Goal: Information Seeking & Learning: Learn about a topic

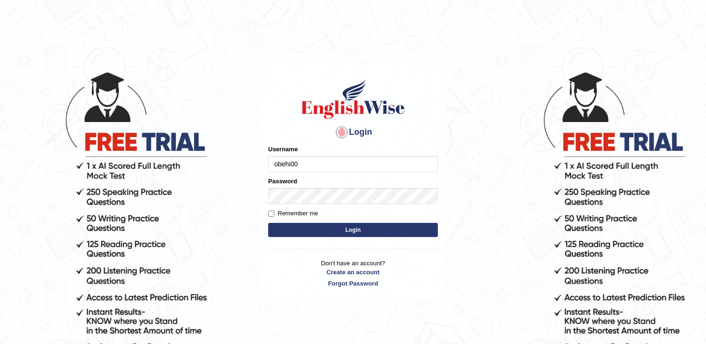
click at [313, 224] on button "Login" at bounding box center [353, 230] width 170 height 14
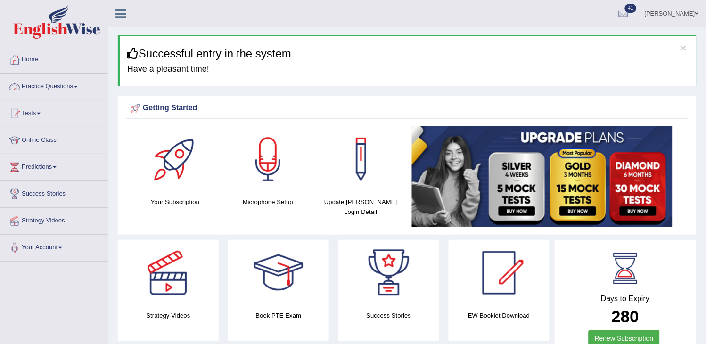
click at [70, 83] on link "Practice Questions" at bounding box center [53, 86] width 107 height 24
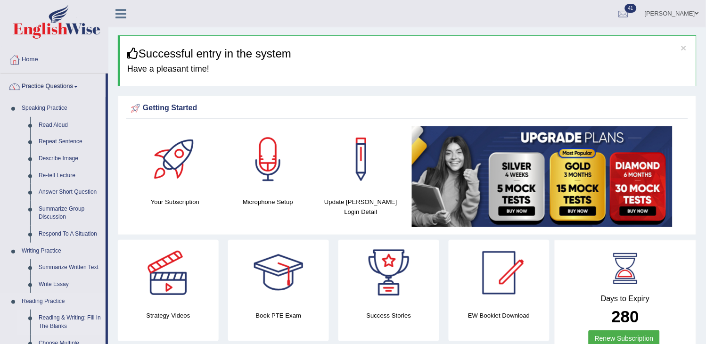
click at [54, 318] on link "Reading & Writing: Fill In The Blanks" at bounding box center [69, 322] width 71 height 25
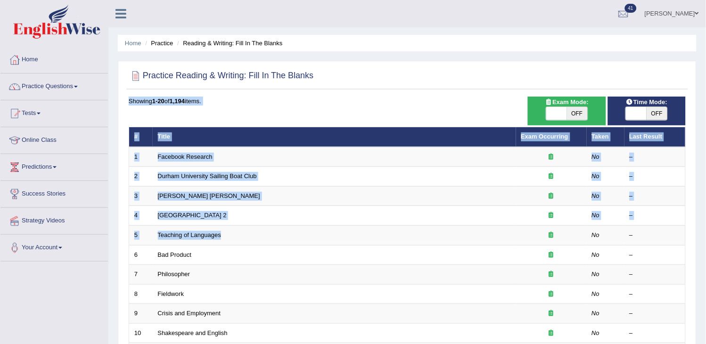
drag, startPoint x: 414, startPoint y: 228, endPoint x: 573, endPoint y: 121, distance: 191.6
click at [573, 121] on div "Time Mode: ON OFF Exam Mode: ON OFF Showing 1-20 of 1,194 items. # Title Exam O…" at bounding box center [407, 343] width 562 height 492
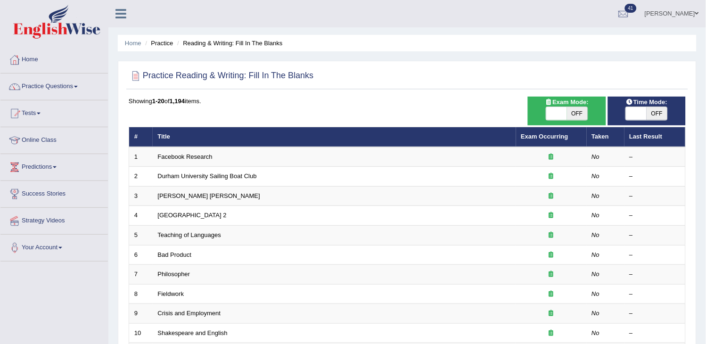
click at [573, 121] on div "Exam Mode: ON OFF" at bounding box center [567, 111] width 78 height 29
click at [582, 112] on span "OFF" at bounding box center [577, 113] width 21 height 13
checkbox input "true"
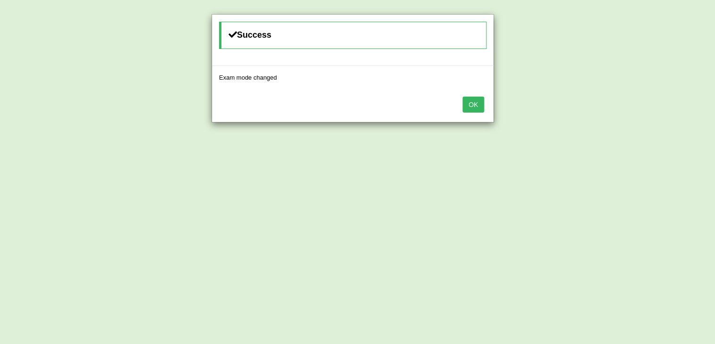
click at [477, 107] on button "OK" at bounding box center [474, 105] width 22 height 16
click at [479, 107] on button "OK" at bounding box center [474, 105] width 22 height 16
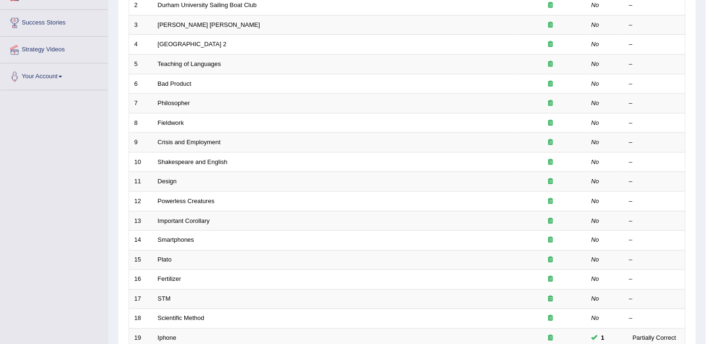
scroll to position [280, 0]
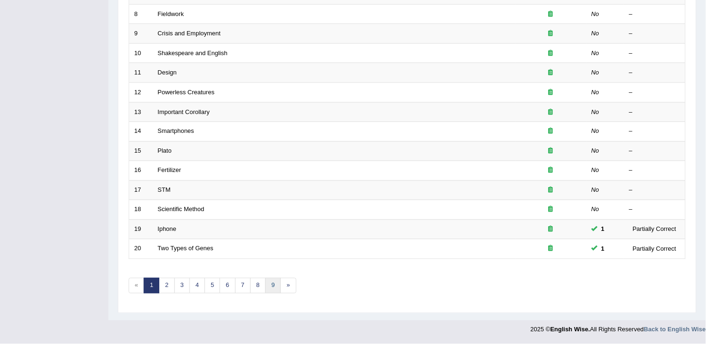
click at [274, 286] on link "9" at bounding box center [273, 286] width 16 height 16
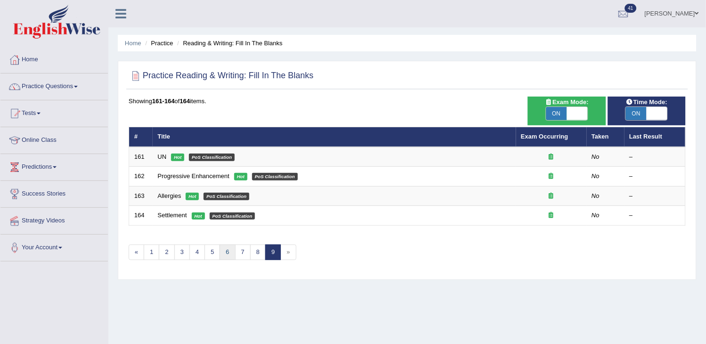
click at [220, 248] on link "6" at bounding box center [228, 253] width 16 height 16
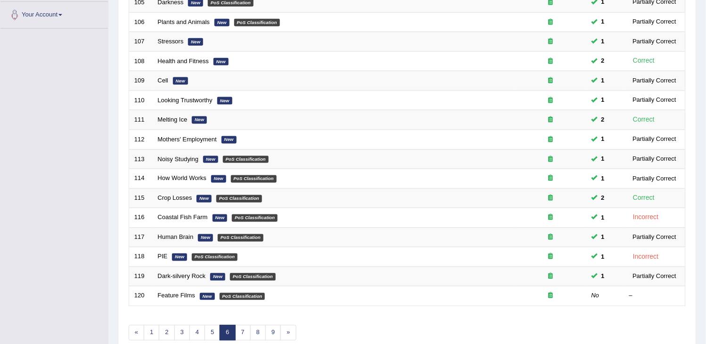
scroll to position [280, 0]
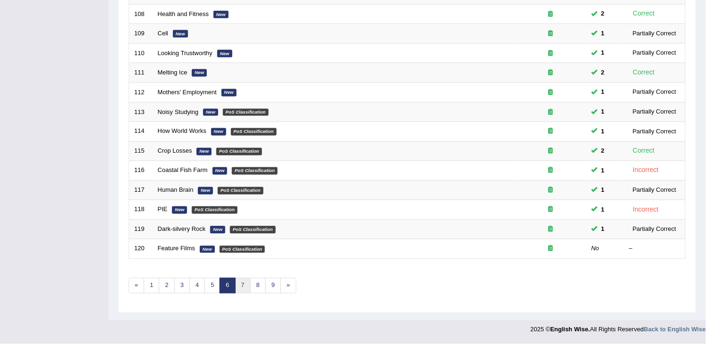
click at [243, 289] on link "7" at bounding box center [243, 286] width 16 height 16
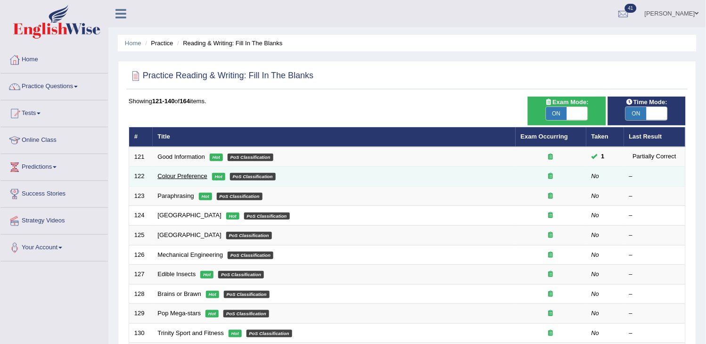
click at [193, 178] on link "Colour Preference" at bounding box center [183, 176] width 50 height 7
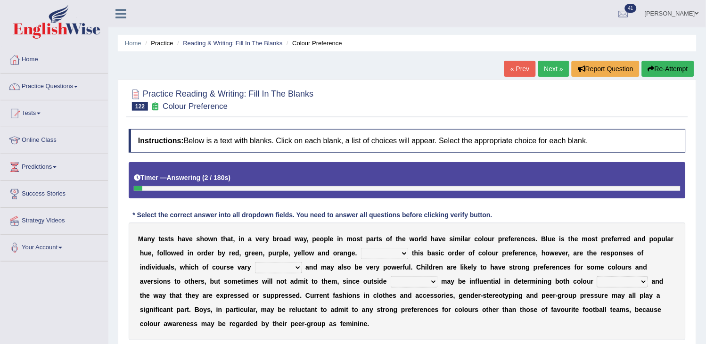
click at [383, 253] on select "Overlying Overlaying Overly Overall" at bounding box center [385, 253] width 48 height 11
select select "Overall"
click at [361, 248] on select "Overlying Overlaying Overly Overall" at bounding box center [385, 253] width 48 height 11
click at [376, 299] on b "c" at bounding box center [375, 296] width 4 height 8
click at [263, 267] on select "grossly openly broadly widely" at bounding box center [278, 267] width 47 height 11
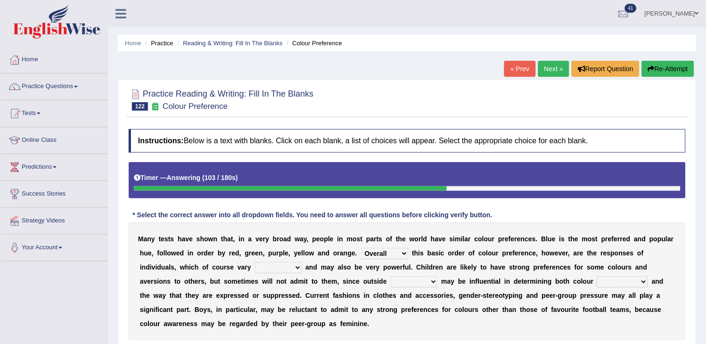
select select "openly"
click at [255, 262] on select "grossly openly broadly widely" at bounding box center [278, 267] width 47 height 11
click at [393, 285] on select "facts collected gross factors" at bounding box center [414, 281] width 47 height 11
select select "facts"
click at [391, 276] on select "facts collected gross factors" at bounding box center [414, 281] width 47 height 11
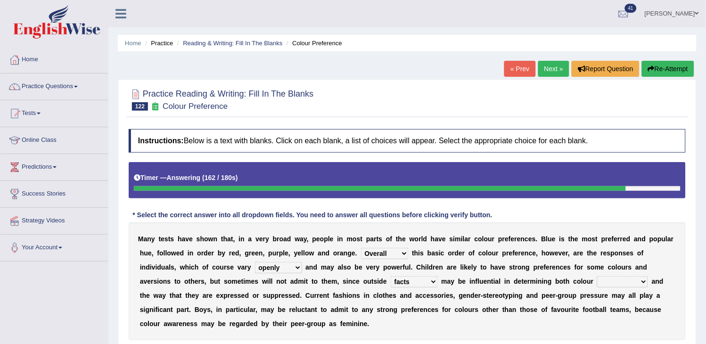
click at [626, 280] on select "lacking preferences prestige prolonged" at bounding box center [622, 281] width 51 height 11
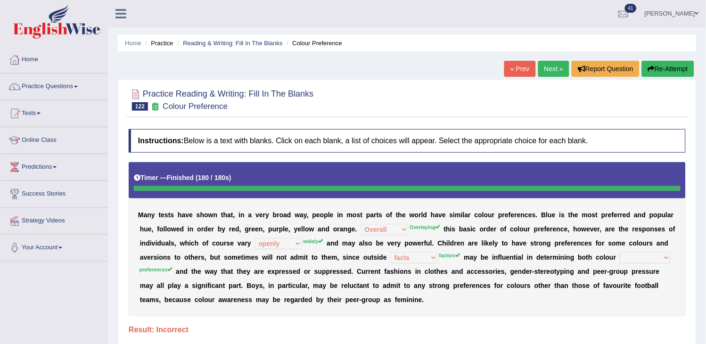
click at [669, 69] on button "Re-Attempt" at bounding box center [668, 69] width 52 height 16
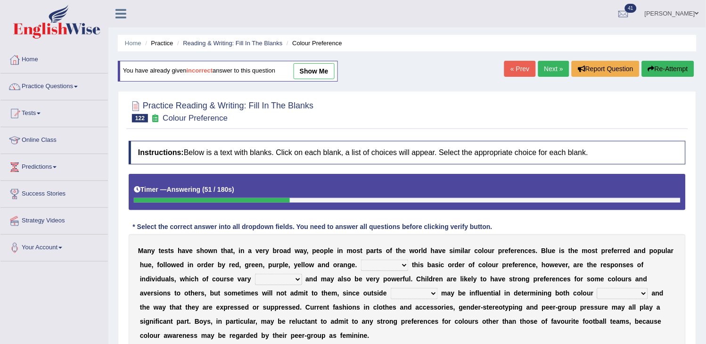
click at [400, 267] on select "Overlying Overlaying Overly Overall" at bounding box center [385, 265] width 48 height 11
click at [361, 260] on select "Overlying Overlaying Overly Overall" at bounding box center [385, 265] width 48 height 11
click at [262, 280] on select "grossly openly broadly widely" at bounding box center [278, 279] width 47 height 11
click at [312, 74] on link "show me" at bounding box center [314, 71] width 41 height 16
select select "Overall"
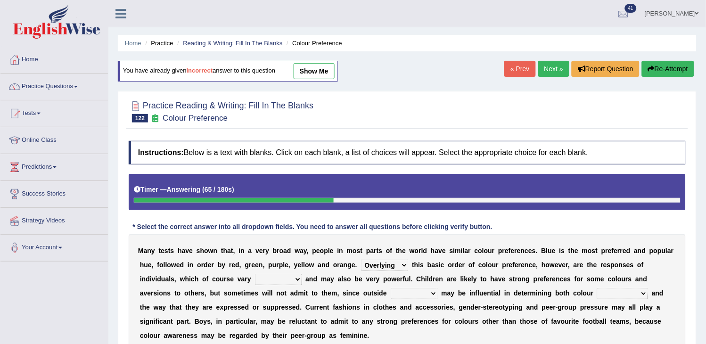
select select "openly"
select select "facts"
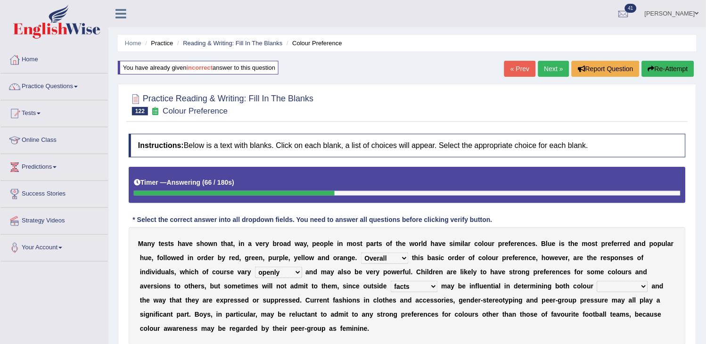
click at [610, 290] on select "lacking preferences prestige prolonged" at bounding box center [622, 286] width 51 height 11
select select "preferences"
click at [598, 281] on select "lacking preferences prestige prolonged" at bounding box center [622, 286] width 51 height 11
click at [661, 66] on button "Re-Attempt" at bounding box center [668, 69] width 52 height 16
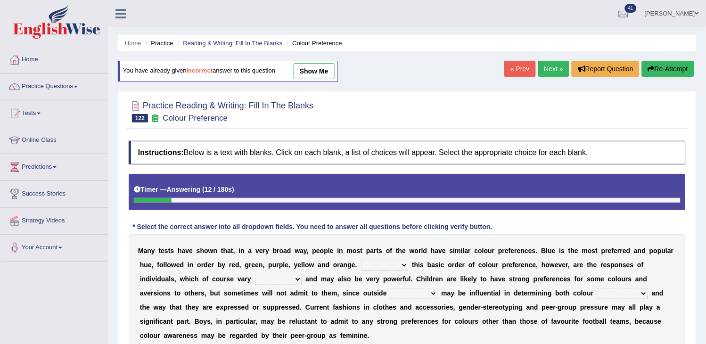
click at [659, 72] on button "Re-Attempt" at bounding box center [668, 69] width 52 height 16
click at [379, 267] on select "Overlying Overlaying Overly Overall" at bounding box center [385, 265] width 48 height 11
select select "Overlying"
click at [361, 260] on select "Overlying Overlaying Overly Overall" at bounding box center [385, 265] width 48 height 11
click at [296, 281] on select "grossly openly broadly widely" at bounding box center [278, 279] width 47 height 11
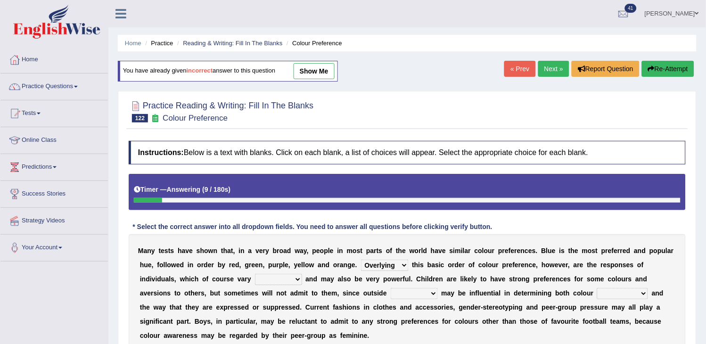
select select "broadly"
click at [255, 274] on select "grossly openly broadly widely" at bounding box center [278, 279] width 47 height 11
click at [427, 294] on select "facts collected gross factors" at bounding box center [414, 293] width 47 height 11
select select "factors"
click at [391, 288] on select "facts collected gross factors" at bounding box center [414, 293] width 47 height 11
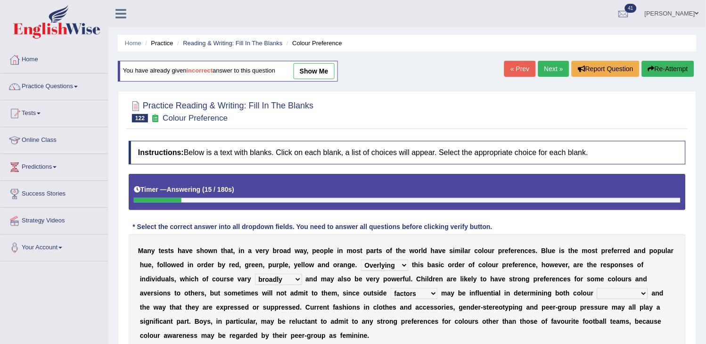
click at [284, 277] on select "grossly openly broadly widely" at bounding box center [278, 279] width 47 height 11
click at [605, 298] on select "lacking preferences prestige prolonged" at bounding box center [622, 293] width 51 height 11
select select "preferences"
click at [598, 288] on select "lacking preferences prestige prolonged" at bounding box center [622, 293] width 51 height 11
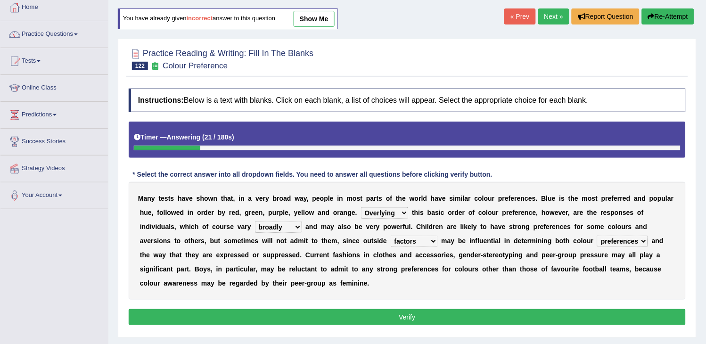
click at [466, 316] on button "Verify" at bounding box center [407, 317] width 557 height 16
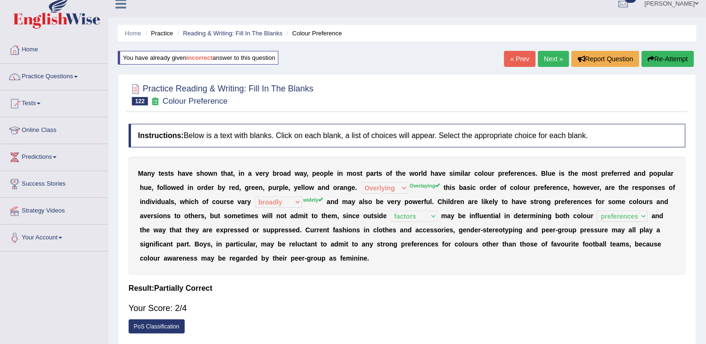
scroll to position [0, 0]
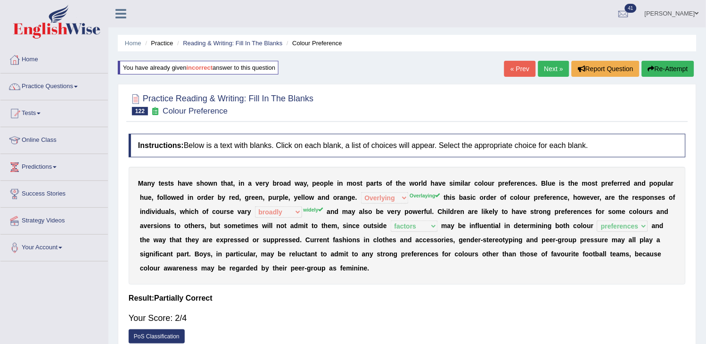
click at [560, 65] on link "Next »" at bounding box center [553, 69] width 31 height 16
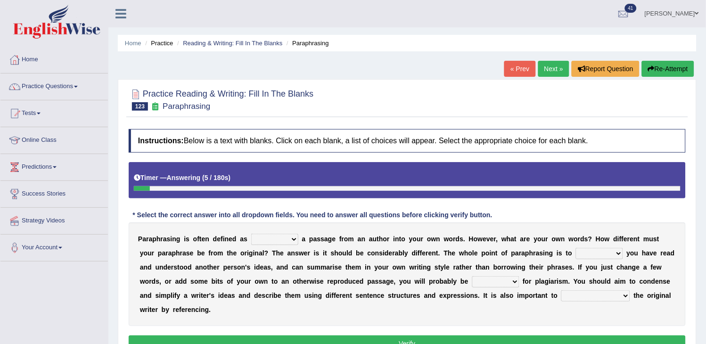
click at [257, 253] on b "n" at bounding box center [257, 253] width 4 height 8
click at [270, 234] on select "placed putting planked pleaded" at bounding box center [274, 239] width 47 height 11
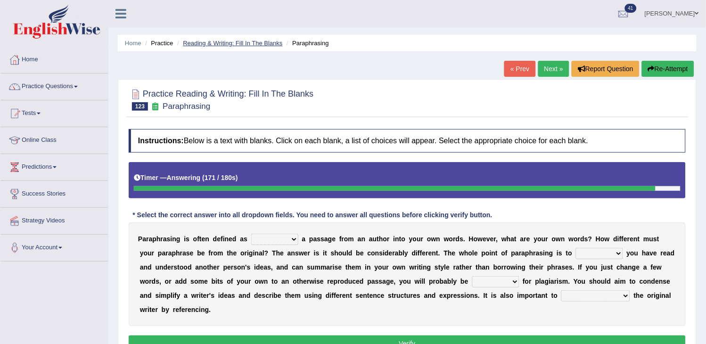
click at [233, 44] on link "Reading & Writing: Fill In The Blanks" at bounding box center [232, 43] width 99 height 7
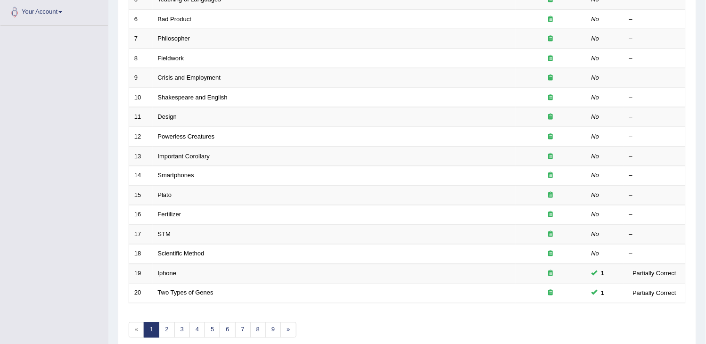
scroll to position [280, 0]
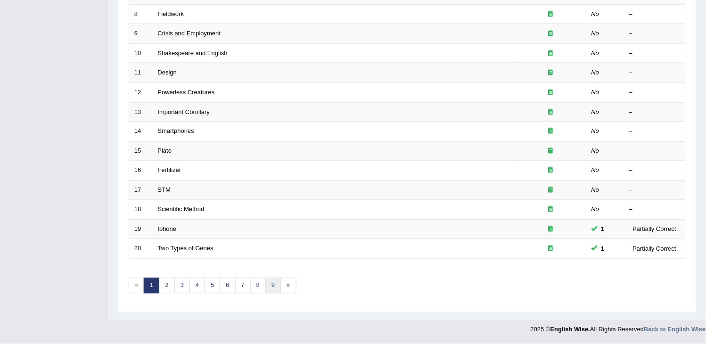
click at [273, 289] on link "9" at bounding box center [273, 286] width 16 height 16
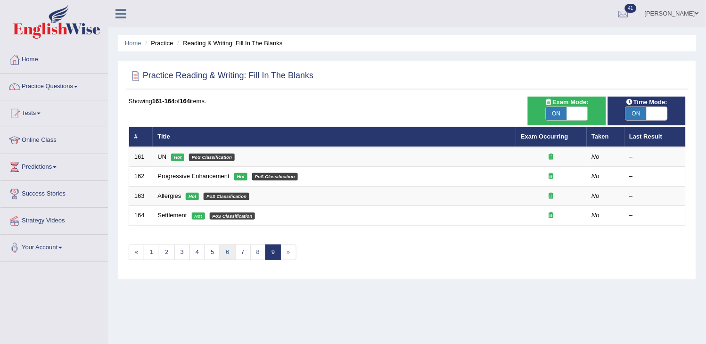
click at [227, 252] on link "6" at bounding box center [228, 253] width 16 height 16
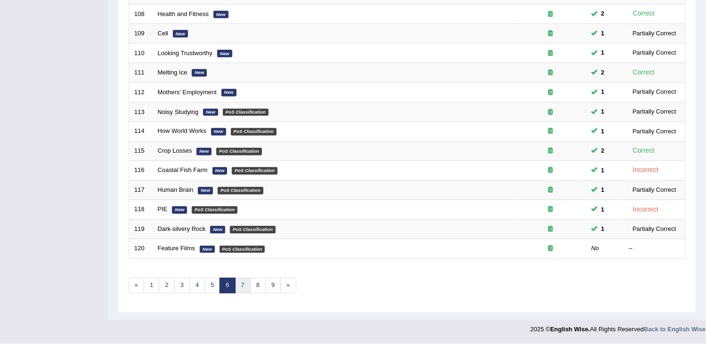
click at [250, 291] on link "7" at bounding box center [243, 286] width 16 height 16
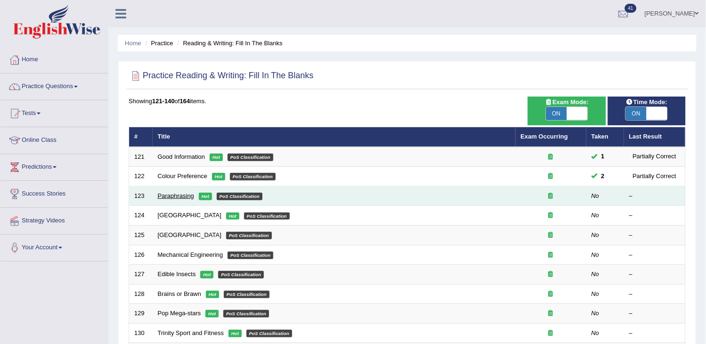
click at [177, 195] on link "Paraphrasing" at bounding box center [176, 195] width 36 height 7
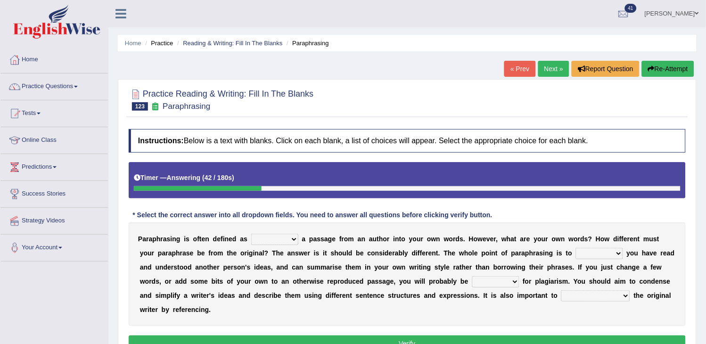
click at [263, 240] on select "placed putting planked pleaded" at bounding box center [274, 239] width 47 height 11
click at [656, 75] on button "Re-Attempt" at bounding box center [668, 69] width 52 height 16
click at [276, 241] on select "placed putting planked pleaded" at bounding box center [274, 239] width 47 height 11
click at [656, 70] on button "Re-Attempt" at bounding box center [668, 69] width 52 height 16
click at [263, 238] on select "placed putting planked pleaded" at bounding box center [274, 239] width 47 height 11
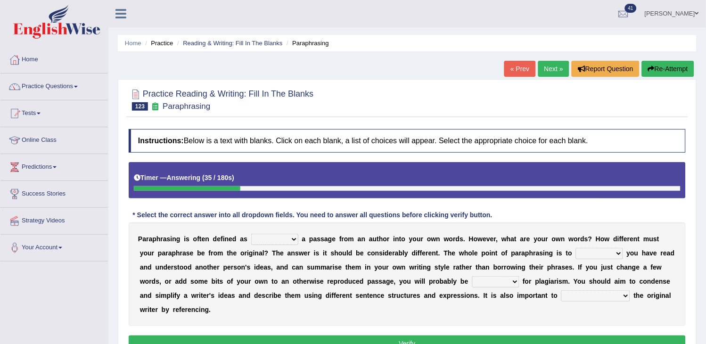
select select "placed"
click at [251, 234] on select "placed putting planked pleaded" at bounding box center [274, 239] width 47 height 11
click at [267, 240] on select "placed putting planked pleaded" at bounding box center [274, 239] width 47 height 11
click at [669, 69] on button "Re-Attempt" at bounding box center [668, 69] width 52 height 16
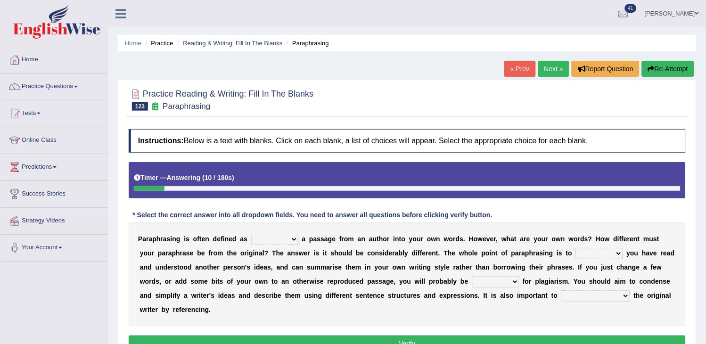
click at [669, 69] on button "Re-Attempt" at bounding box center [668, 69] width 52 height 16
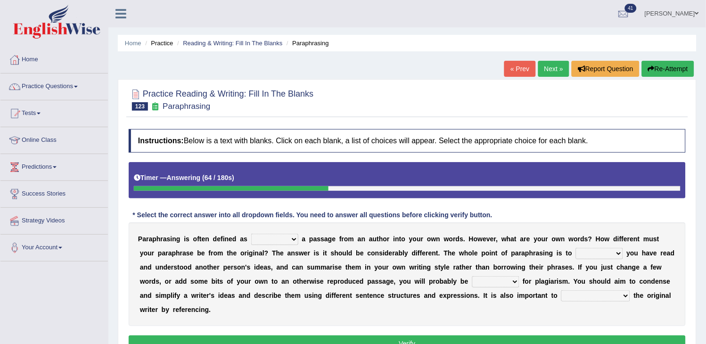
click at [281, 243] on select "placed putting planked pleaded" at bounding box center [274, 239] width 47 height 11
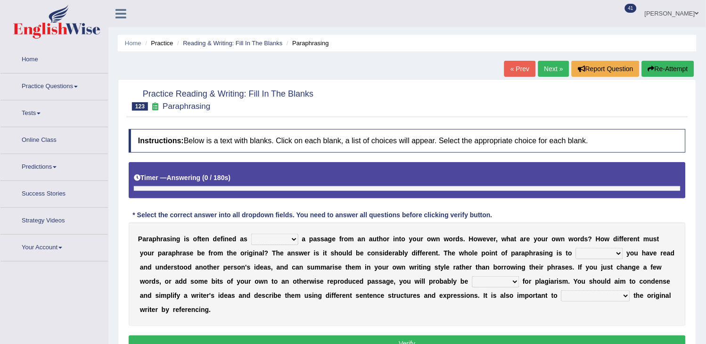
click at [280, 237] on select "placed putting planked pleaded" at bounding box center [274, 239] width 47 height 11
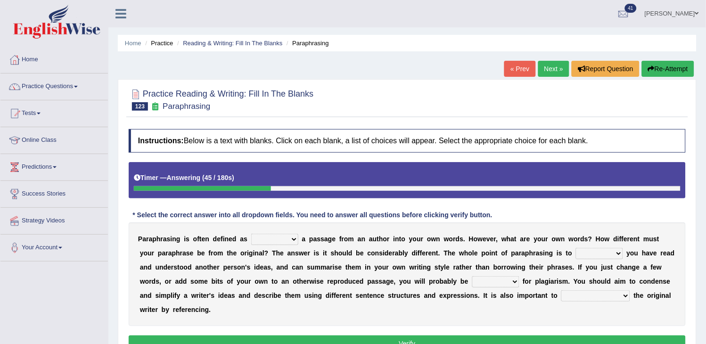
click at [649, 66] on icon "button" at bounding box center [651, 69] width 7 height 7
click at [255, 243] on select "placed putting planked pleaded" at bounding box center [274, 239] width 47 height 11
click at [661, 65] on button "Re-Attempt" at bounding box center [668, 69] width 52 height 16
click at [285, 237] on select "placed putting planked pleaded" at bounding box center [274, 239] width 47 height 11
select select "putting"
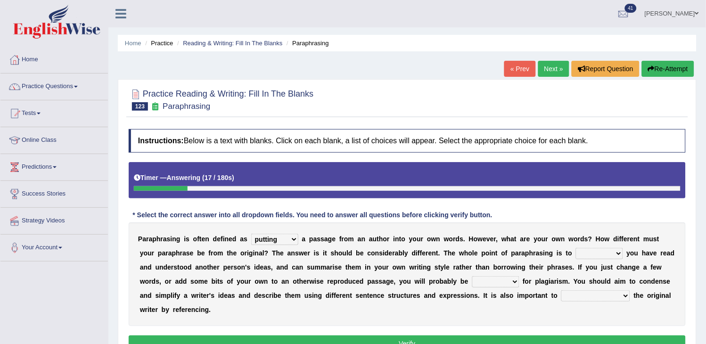
click at [251, 234] on select "placed putting planked pleaded" at bounding box center [274, 239] width 47 height 11
click at [270, 242] on select "placed putting planked pleaded" at bounding box center [274, 239] width 47 height 11
click at [600, 256] on select "snow stole show slow" at bounding box center [599, 253] width 47 height 11
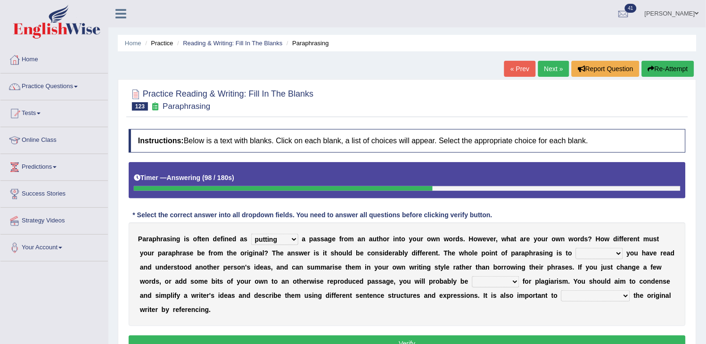
select select "show"
click at [576, 248] on select "snow stole show slow" at bounding box center [599, 253] width 47 height 11
click at [505, 283] on select "penalised priced advised lighted" at bounding box center [495, 281] width 47 height 11
select select "advised"
click at [472, 276] on select "penalised priced advised lighted" at bounding box center [495, 281] width 47 height 11
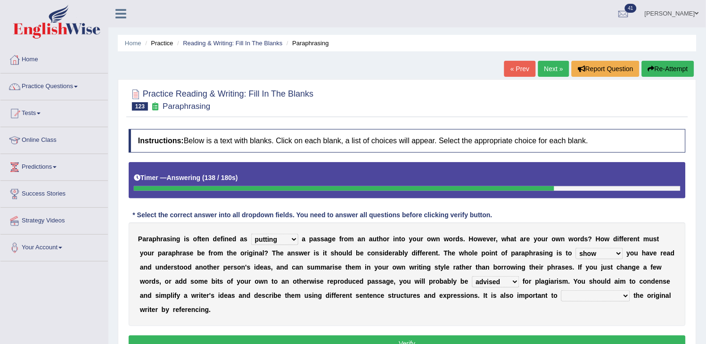
click at [574, 297] on select "rated credit nill still" at bounding box center [596, 295] width 69 height 11
click at [562, 290] on select "rated credit nill still" at bounding box center [596, 295] width 69 height 11
click at [593, 294] on select "rated credit nill still" at bounding box center [596, 295] width 69 height 11
select select "credit"
click at [562, 290] on select "rated credit nill still" at bounding box center [596, 295] width 69 height 11
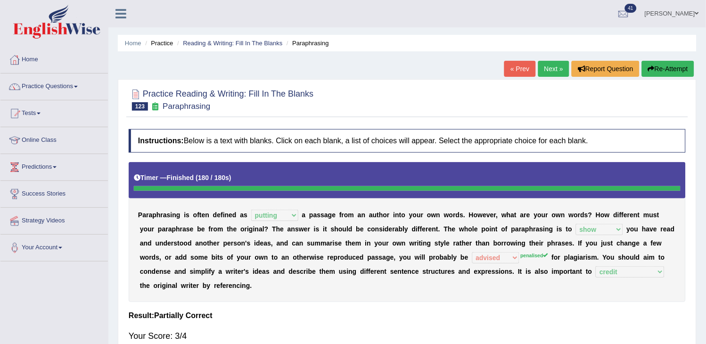
click at [545, 64] on link "Next »" at bounding box center [553, 69] width 31 height 16
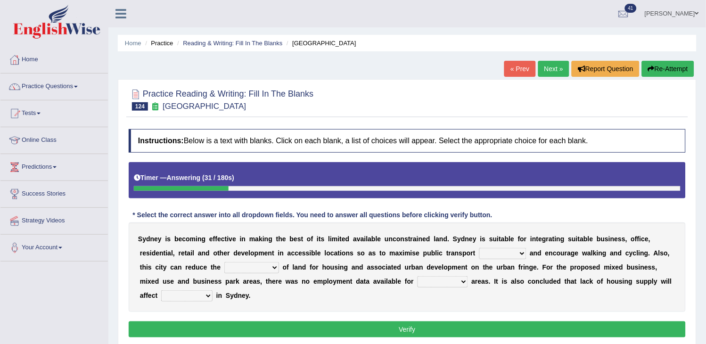
click at [668, 66] on button "Re-Attempt" at bounding box center [668, 69] width 52 height 16
click at [503, 256] on select "patriot patronage patterned ensigns" at bounding box center [502, 253] width 47 height 11
click at [656, 69] on button "Re-Attempt" at bounding box center [668, 69] width 52 height 16
click at [511, 254] on select "patriot patronage patterned ensigns" at bounding box center [502, 253] width 47 height 11
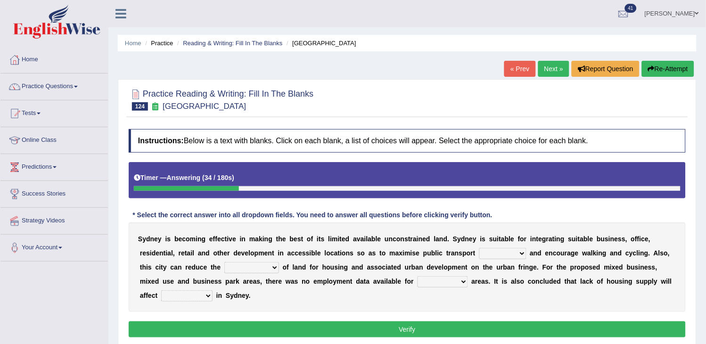
select select "patterned"
click at [479, 248] on select "patriot patronage patterned ensigns" at bounding box center [502, 253] width 47 height 11
click at [230, 269] on select "consume consumate consumption constant" at bounding box center [251, 267] width 55 height 11
click at [224, 262] on select "consume consumate consumption constant" at bounding box center [251, 267] width 55 height 11
click at [254, 272] on select "consume consumate consumption constant" at bounding box center [251, 267] width 55 height 11
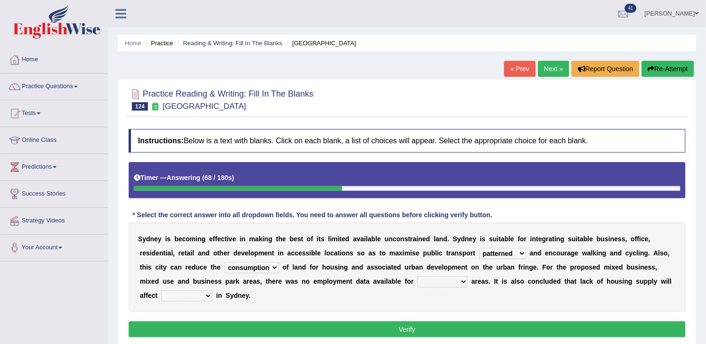
click at [224, 262] on select "consume consumate consumption constant" at bounding box center [251, 267] width 55 height 11
click at [268, 268] on select "consume consumate consumption constant" at bounding box center [251, 267] width 55 height 11
select select "constant"
click at [224, 262] on select "consume consumate consumption constant" at bounding box center [251, 267] width 55 height 11
click at [438, 282] on select "conclude collide compress comparable" at bounding box center [443, 281] width 50 height 11
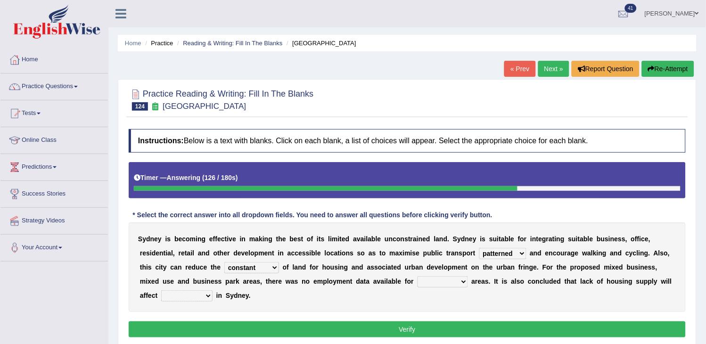
select select "conclude"
click at [418, 276] on select "conclude collide compress comparable" at bounding box center [443, 281] width 50 height 11
click at [184, 293] on select "affirm assure affordability weather" at bounding box center [186, 295] width 51 height 11
select select "weather"
click at [161, 290] on select "affirm assure affordability weather" at bounding box center [186, 295] width 51 height 11
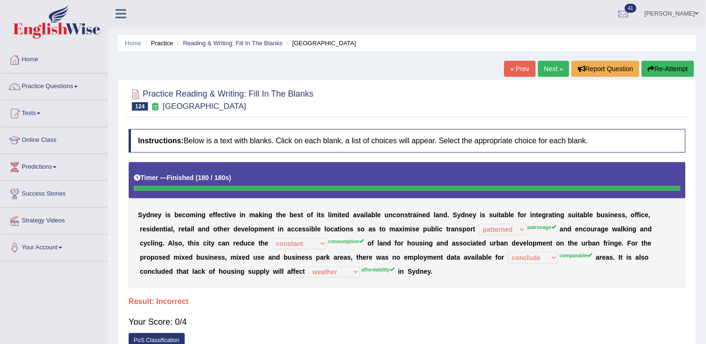
click at [538, 68] on link "Next »" at bounding box center [553, 69] width 31 height 16
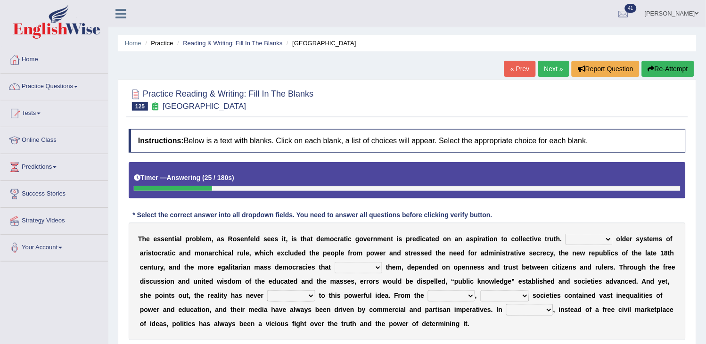
click at [587, 240] on select "Like Unlike Likely Safely" at bounding box center [589, 239] width 47 height 11
click at [682, 65] on button "Re-Attempt" at bounding box center [668, 69] width 52 height 16
click at [238, 43] on link "Reading & Writing: Fill In The Blanks" at bounding box center [232, 43] width 99 height 7
